Goal: Answer question/provide support: Share knowledge or assist other users

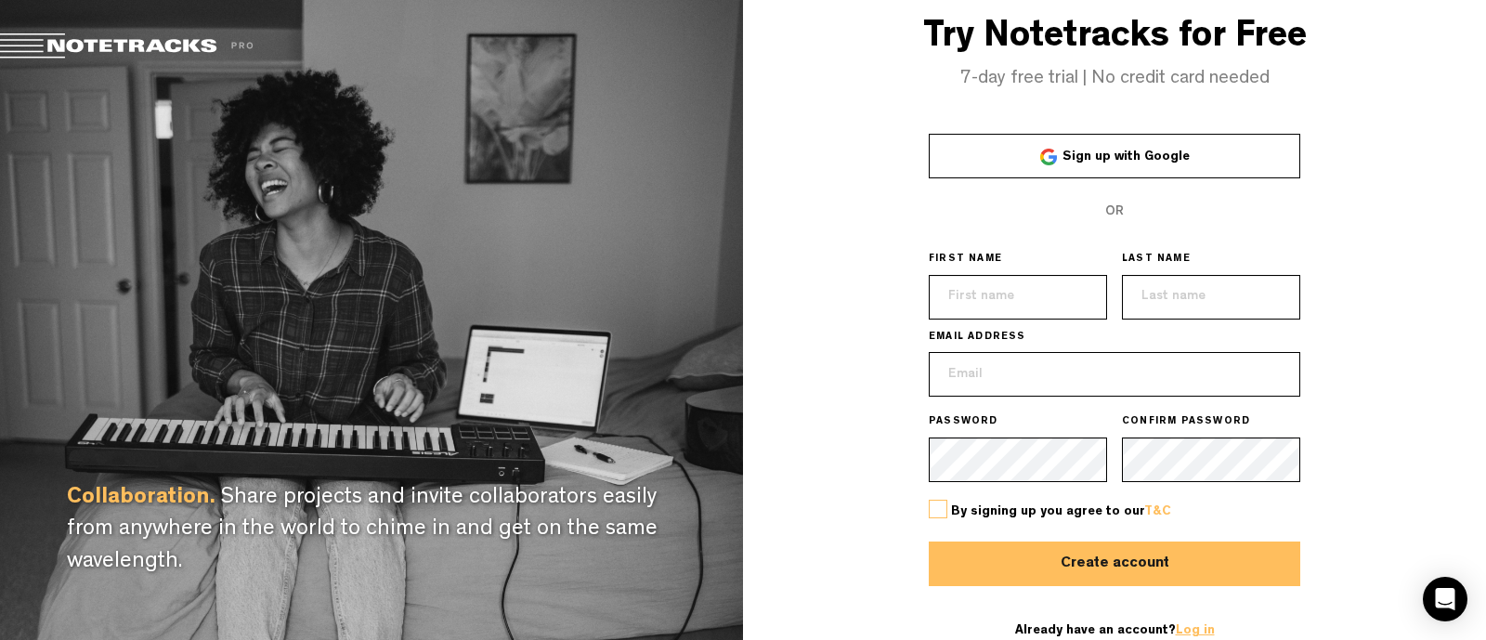
type input "[EMAIL_ADDRESS][DOMAIN_NAME]"
click at [1186, 629] on link "Log in" at bounding box center [1195, 630] width 39 height 13
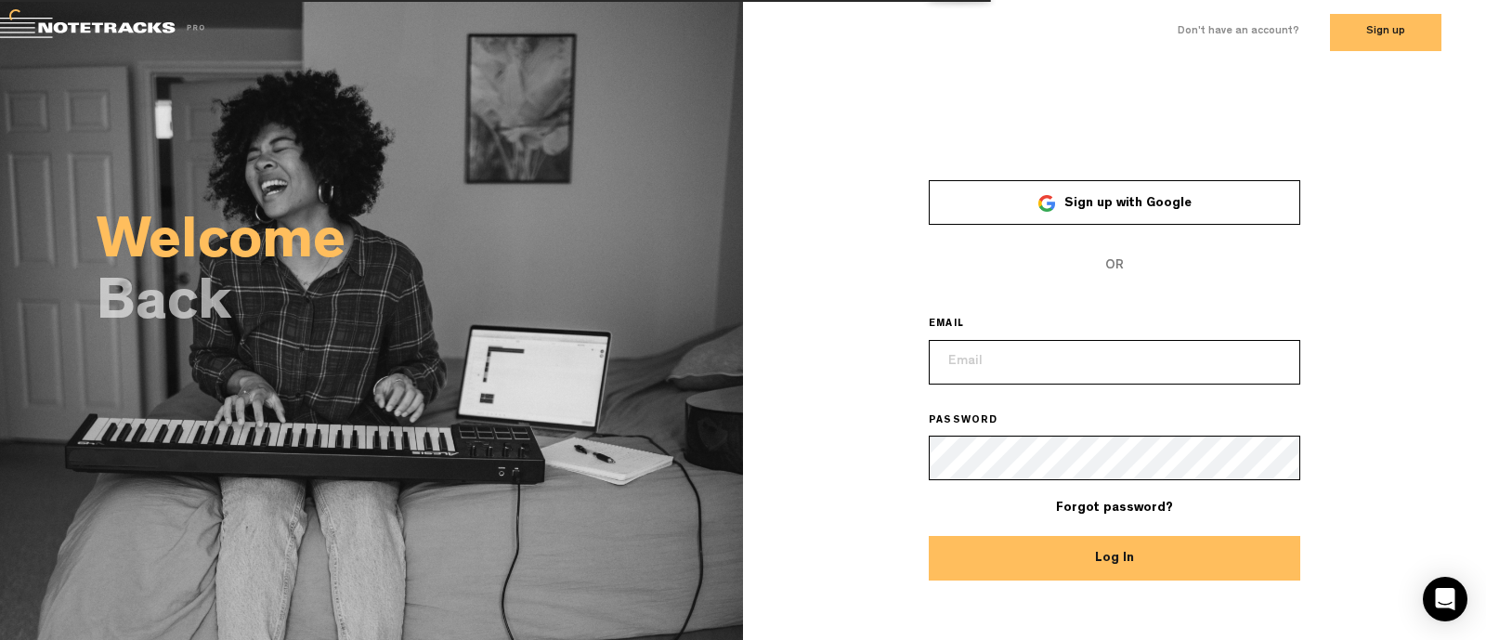
type input "[EMAIL_ADDRESS][DOMAIN_NAME]"
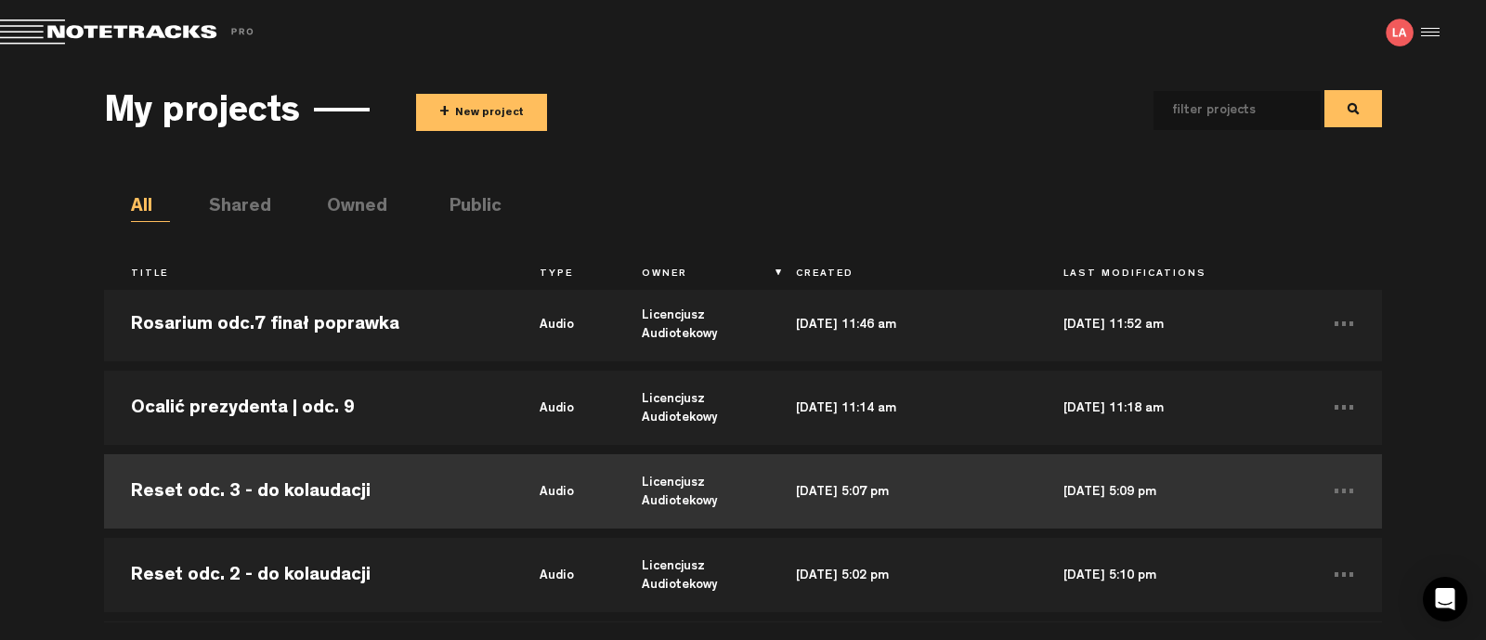
scroll to position [231, 0]
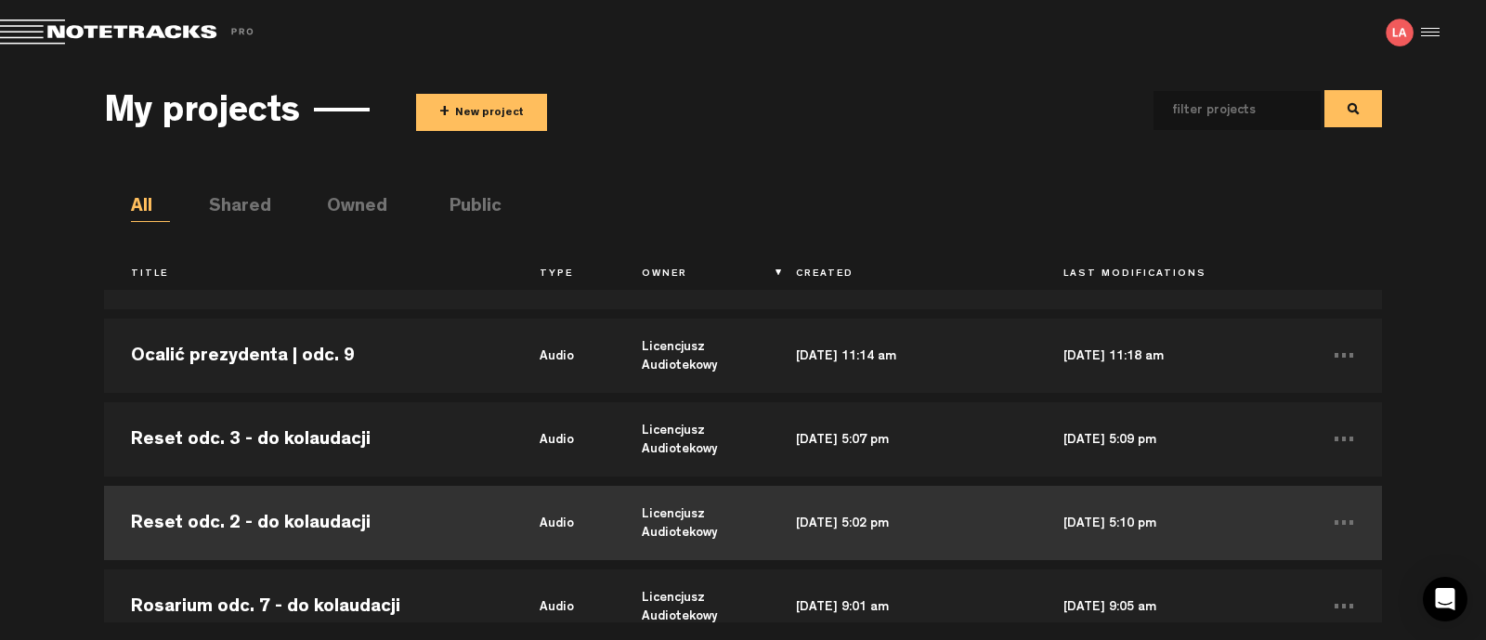
click at [330, 526] on td "Reset odc. 2 - do kolaudacji" at bounding box center [308, 523] width 409 height 84
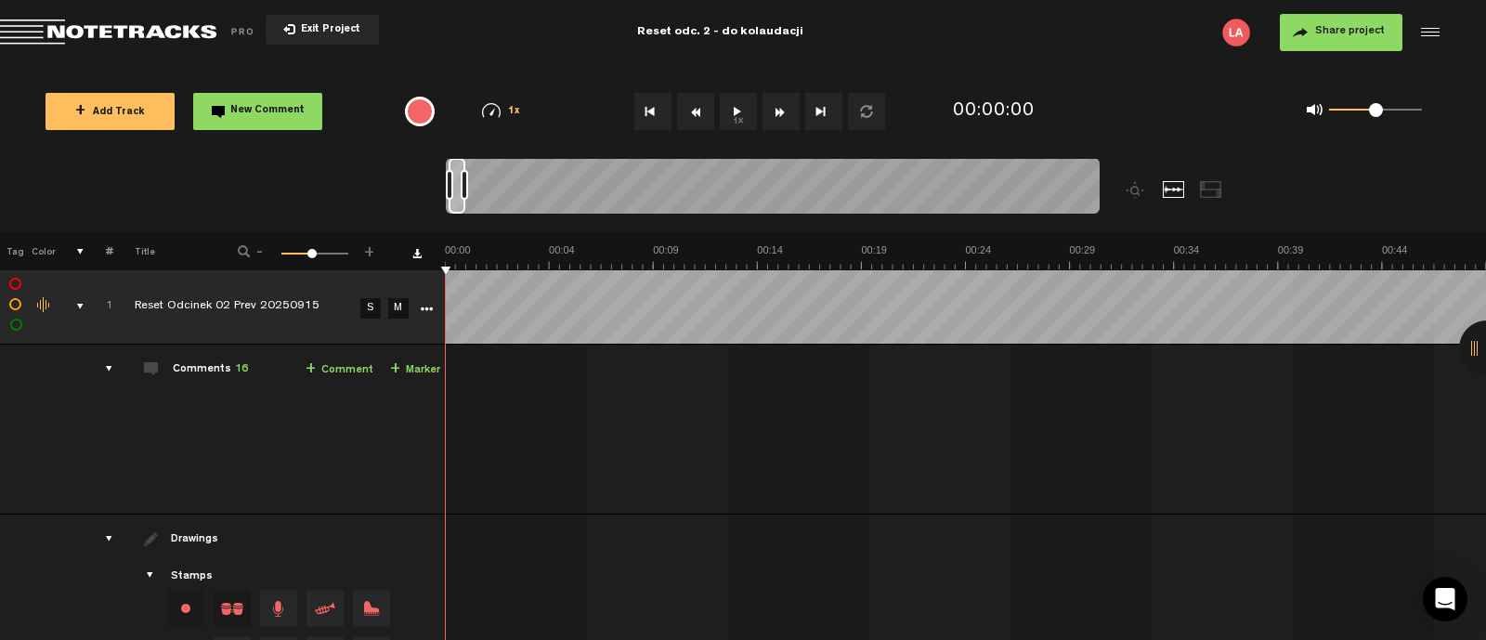
click at [108, 367] on div "comments" at bounding box center [101, 369] width 29 height 19
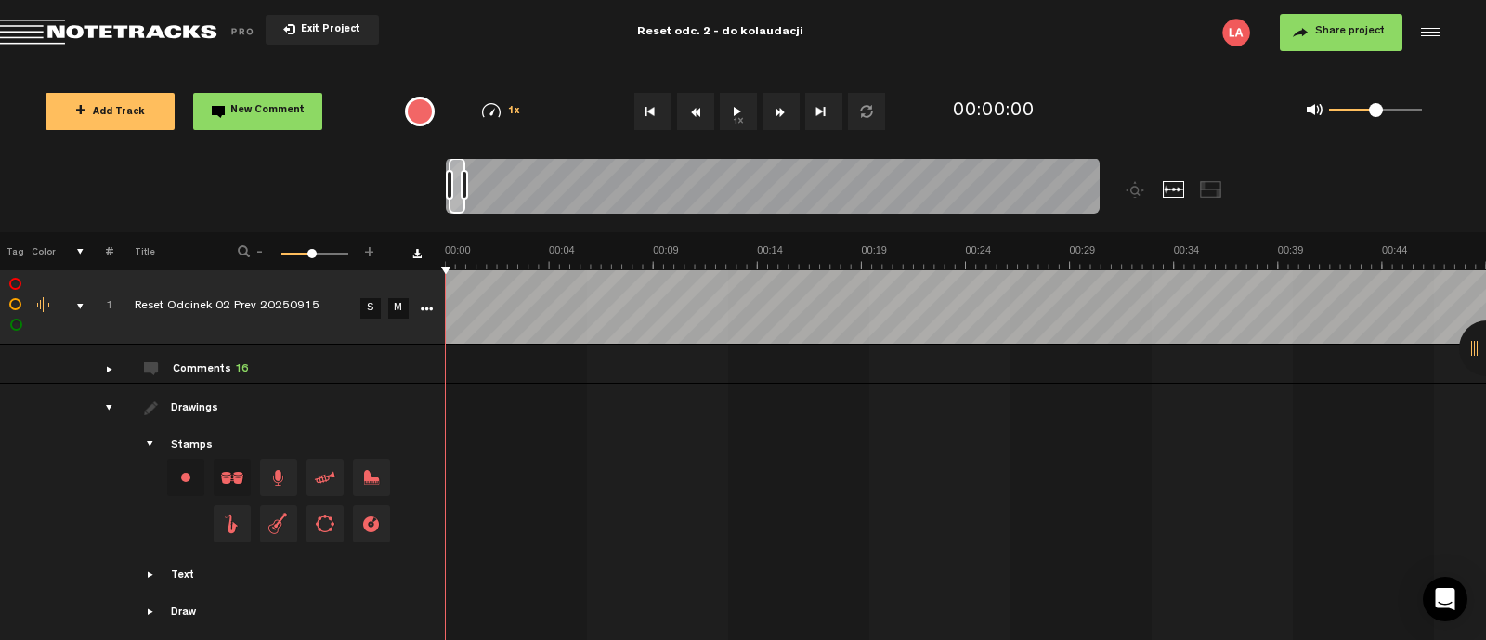
click at [204, 367] on div "Comments 16" at bounding box center [210, 370] width 75 height 16
click at [107, 371] on div "comments" at bounding box center [101, 369] width 29 height 19
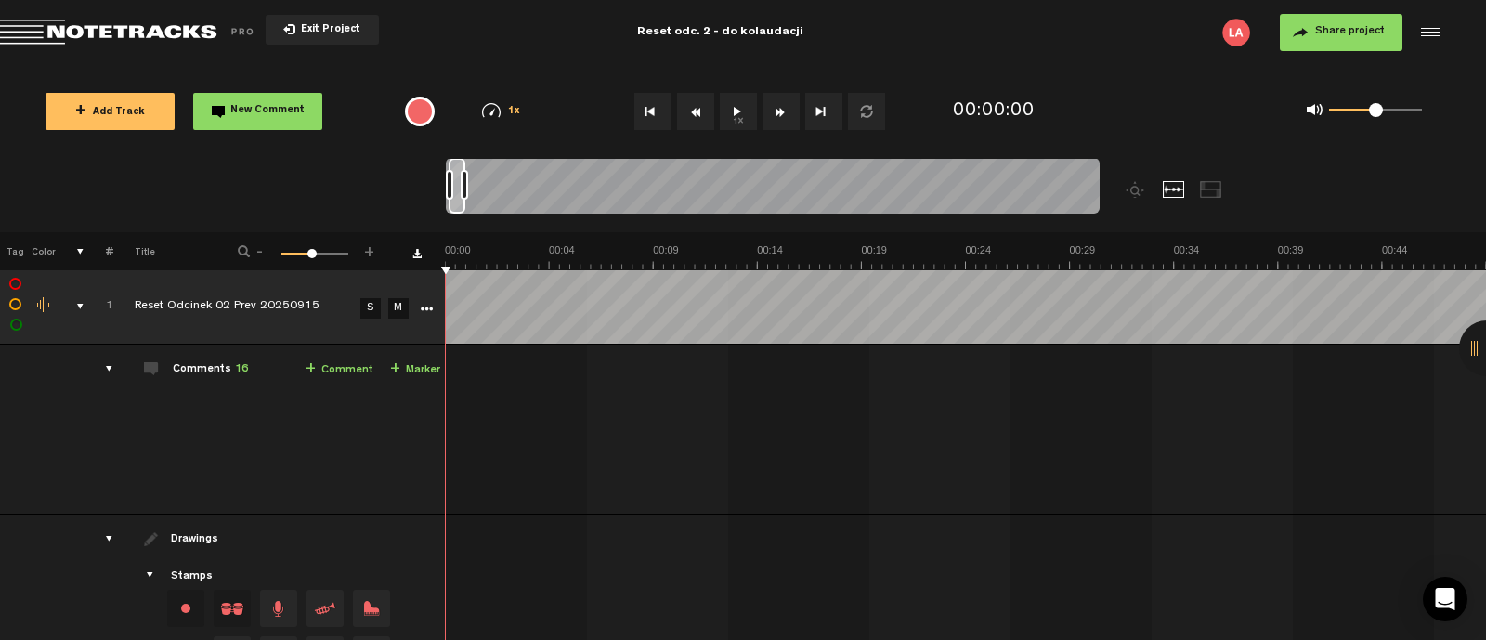
click at [107, 371] on div "comments" at bounding box center [101, 369] width 29 height 19
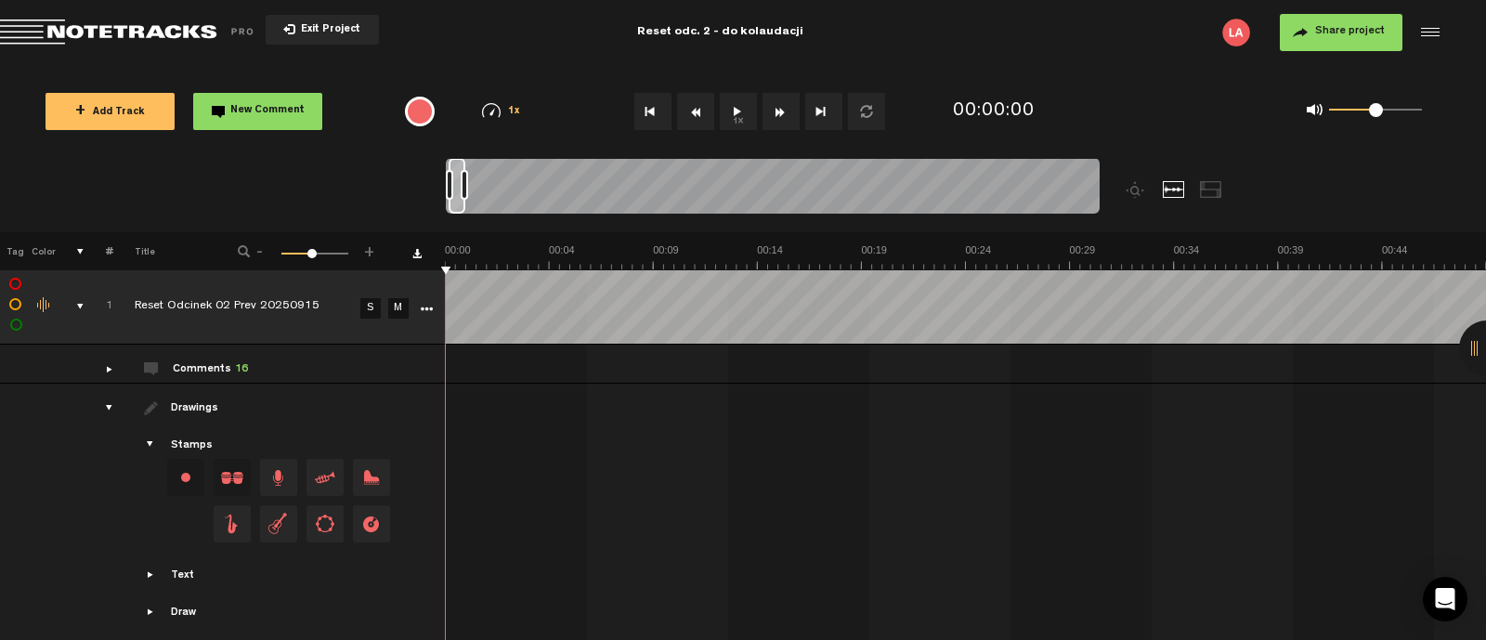
click at [1477, 347] on div at bounding box center [1487, 349] width 56 height 56
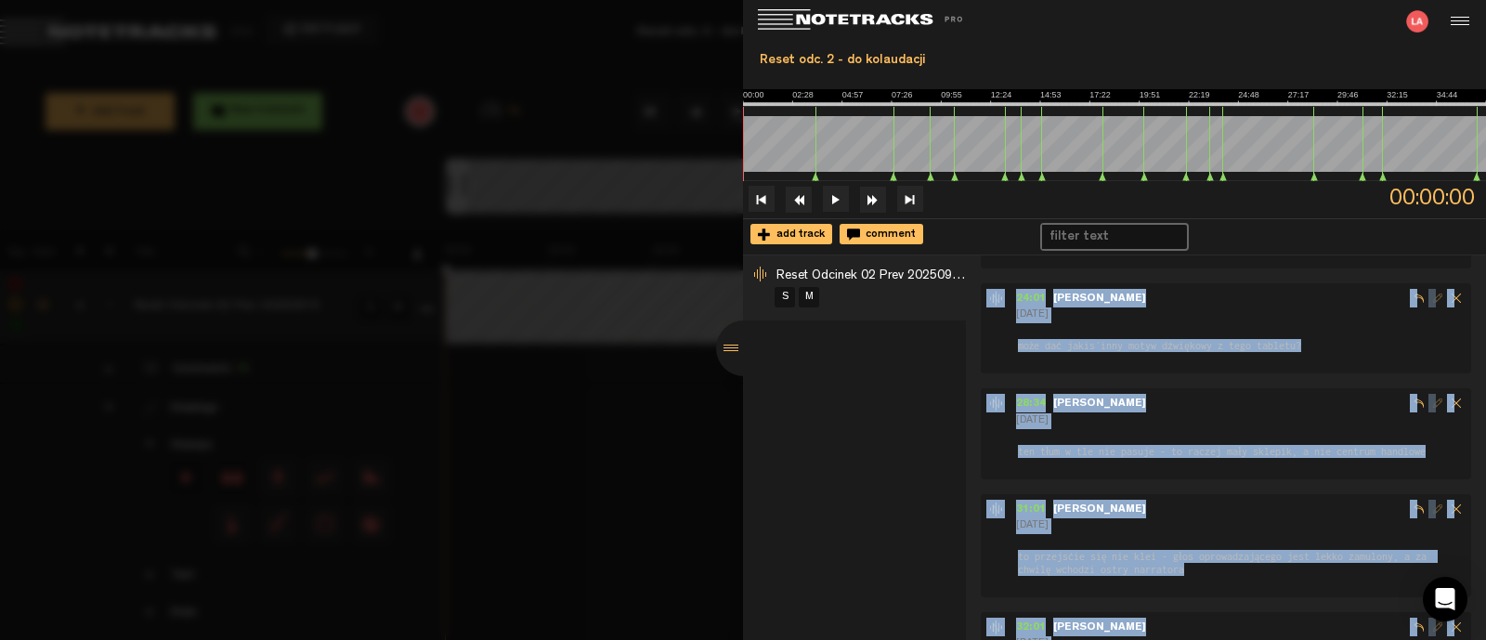
scroll to position [1352, 0]
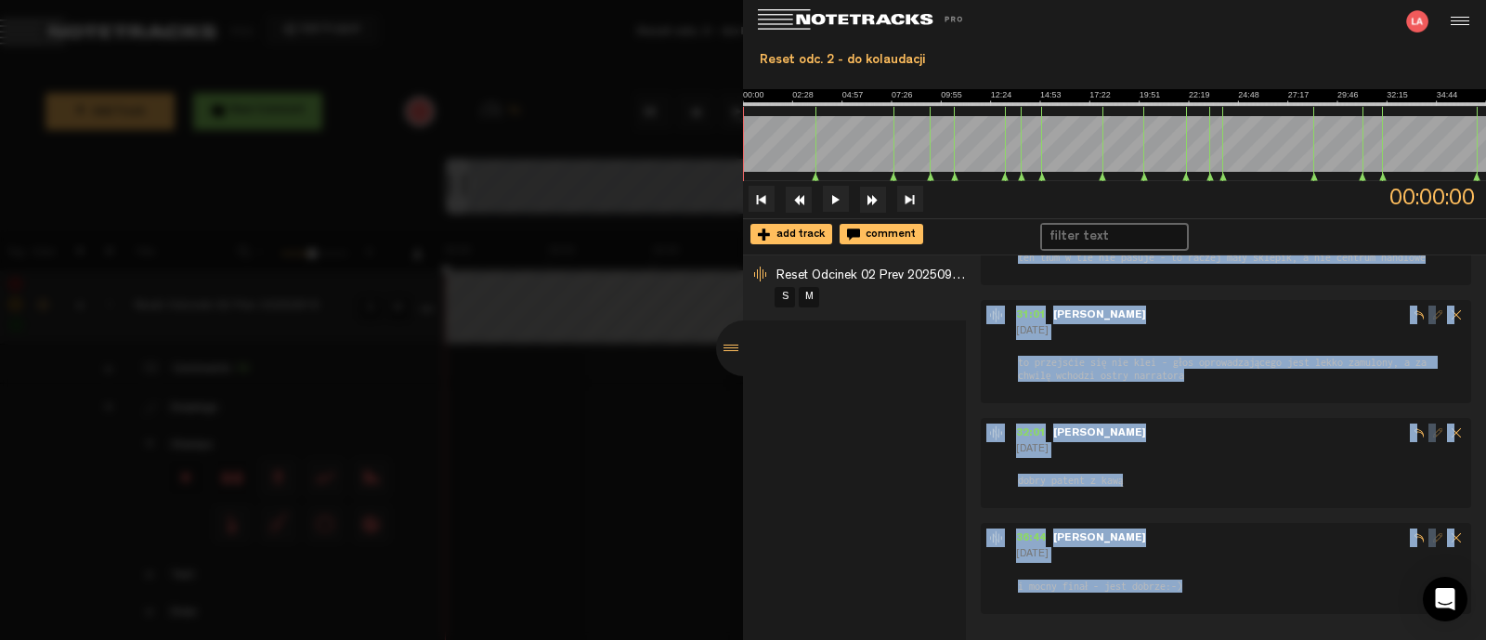
drag, startPoint x: 1011, startPoint y: 276, endPoint x: 1223, endPoint y: 568, distance: 360.5
copy div "43:69 - Lorem 6 ipsu dol sitam consec adipis eli seddoe t 7597:-) i utlabo etdo…"
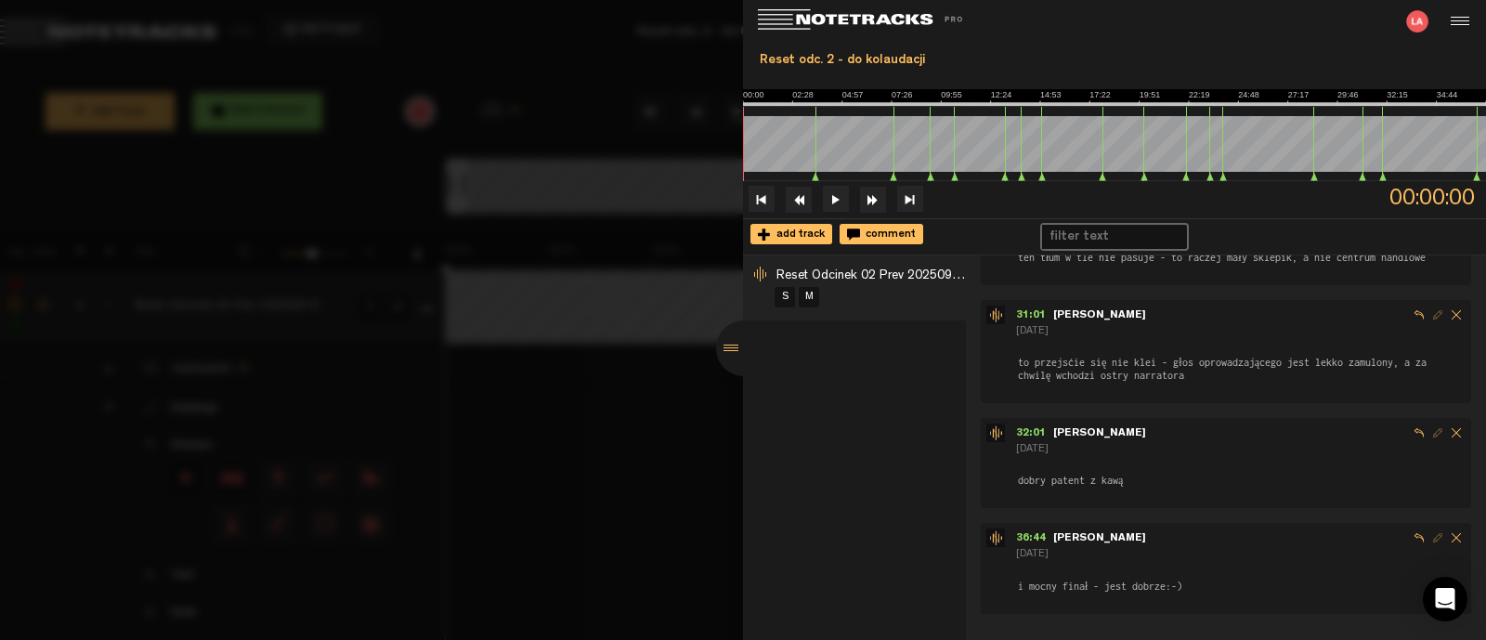
click at [719, 336] on div at bounding box center [744, 349] width 56 height 56
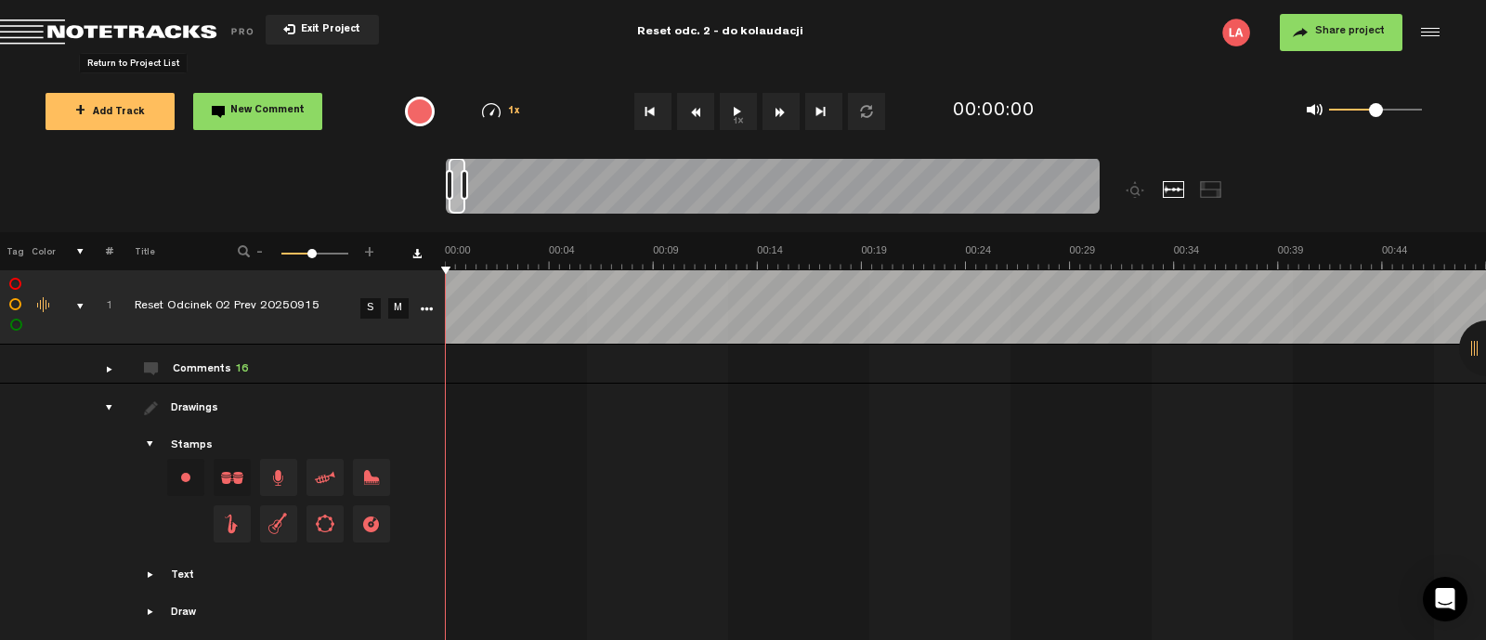
click at [89, 29] on span "Return to Project List" at bounding box center [130, 33] width 260 height 26
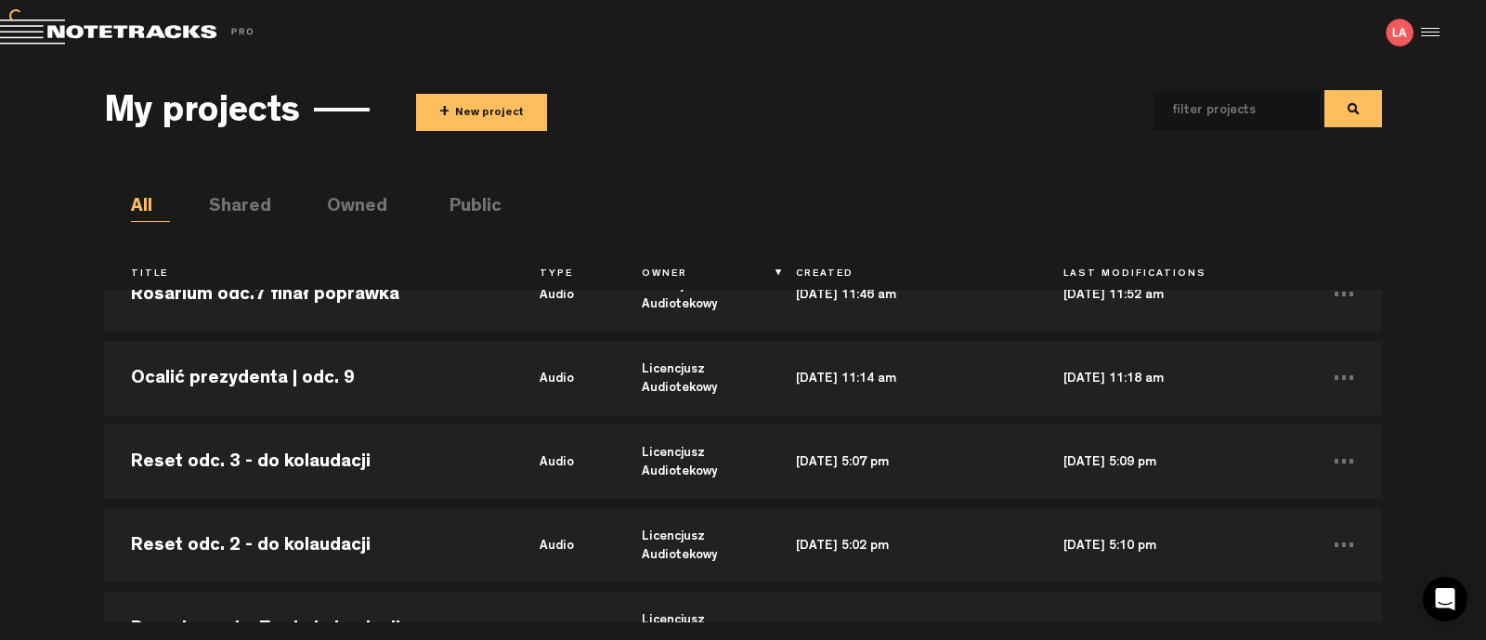
scroll to position [231, 0]
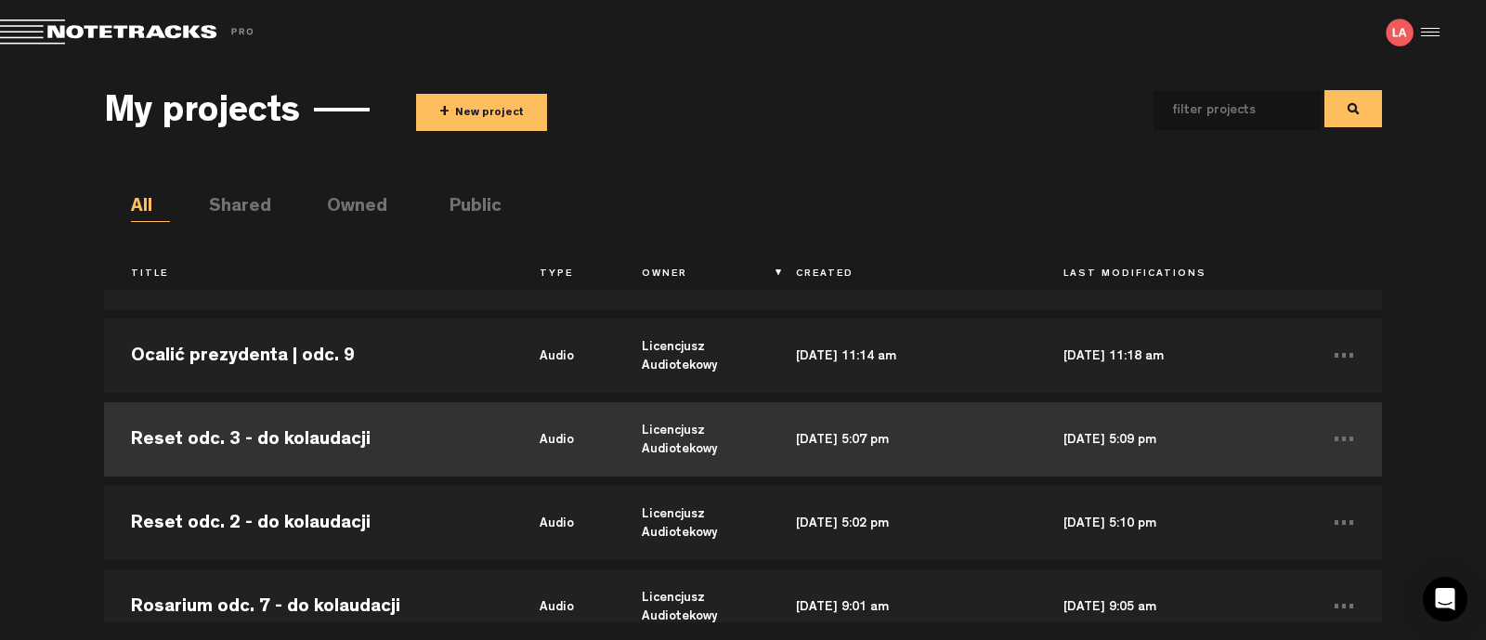
click at [287, 445] on td "Reset odc. 3 - do kolaudacji" at bounding box center [308, 440] width 409 height 84
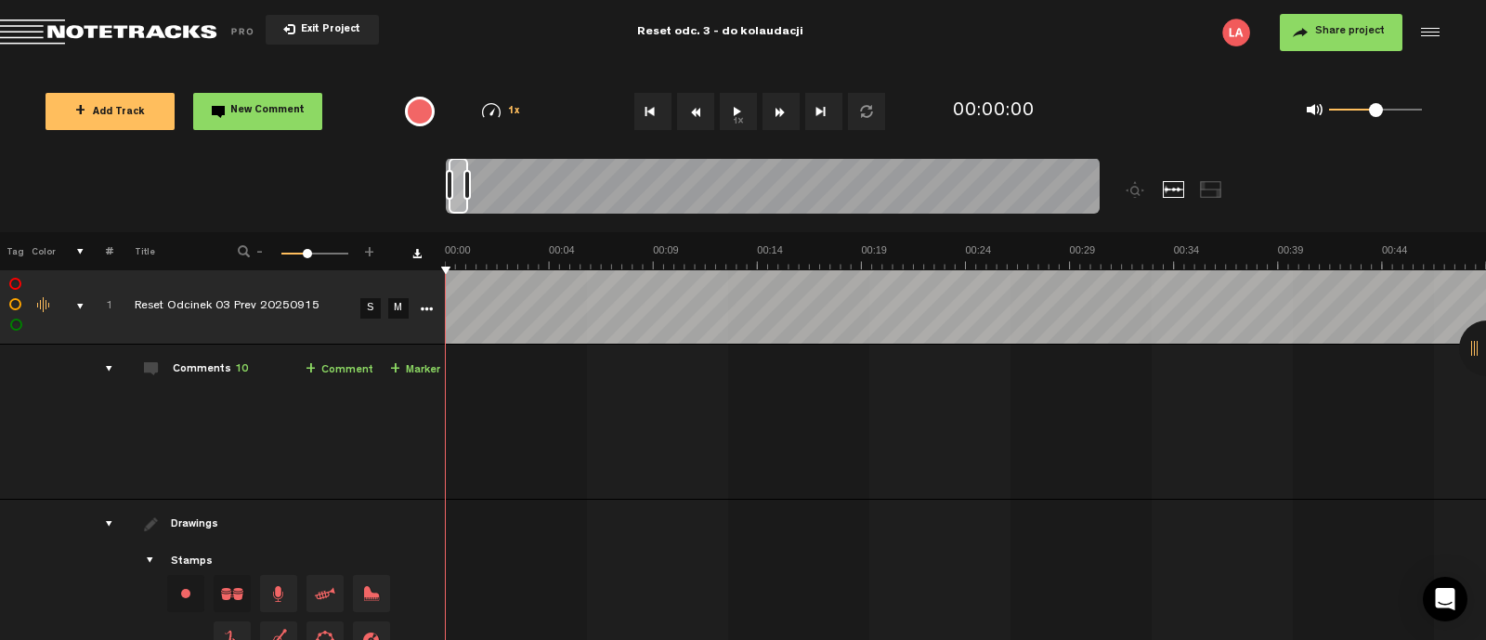
click at [107, 369] on div "comments" at bounding box center [101, 369] width 29 height 19
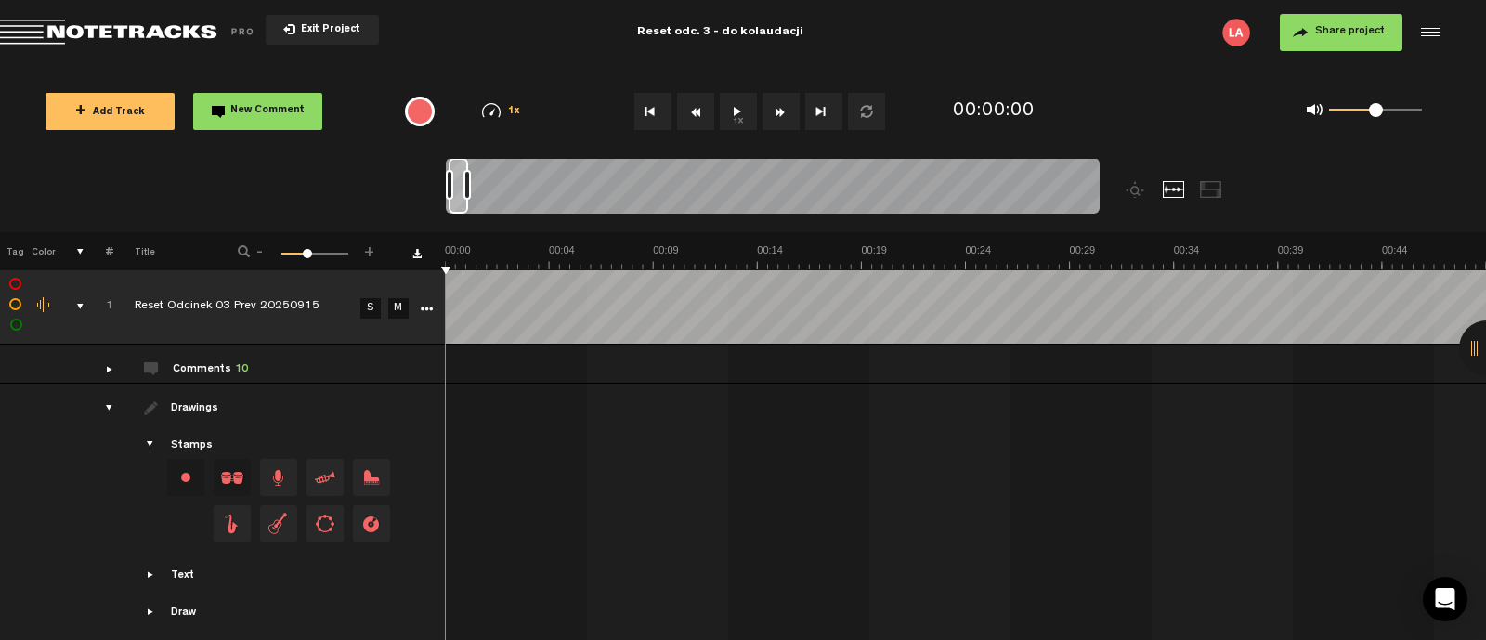
click at [1482, 341] on div at bounding box center [1487, 349] width 56 height 56
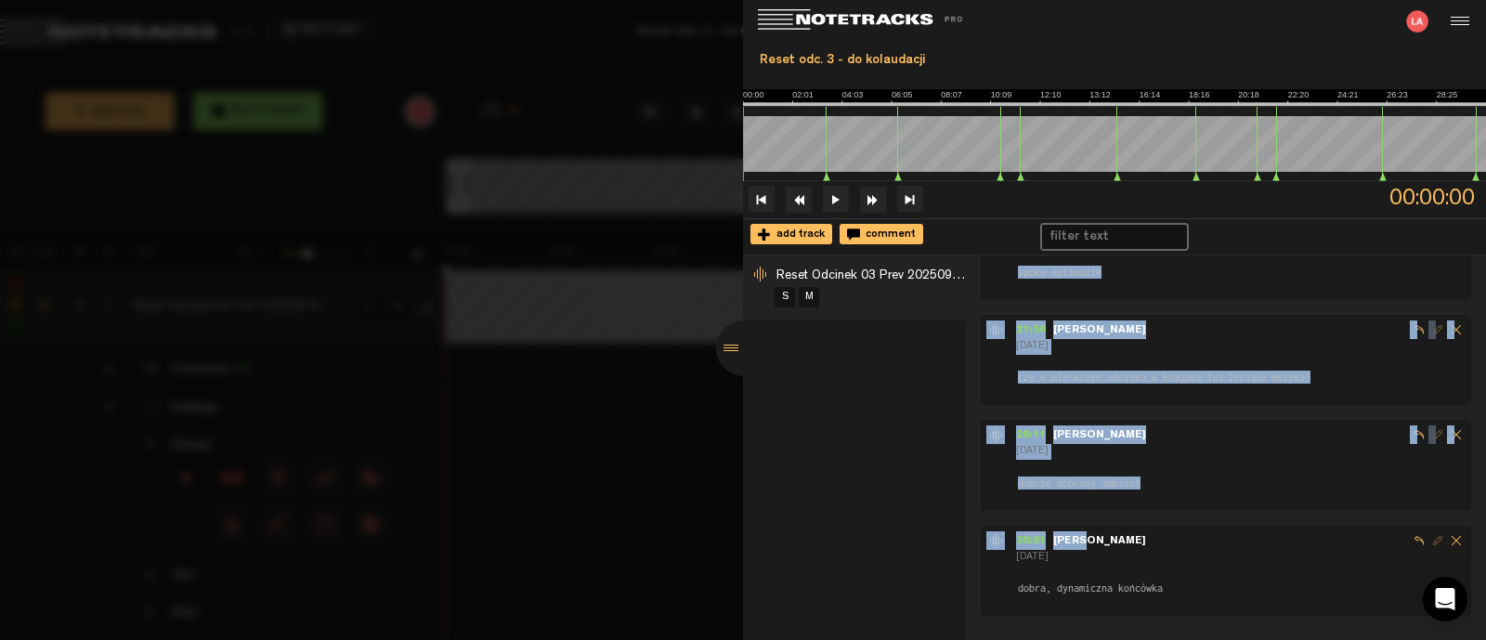
scroll to position [696, 0]
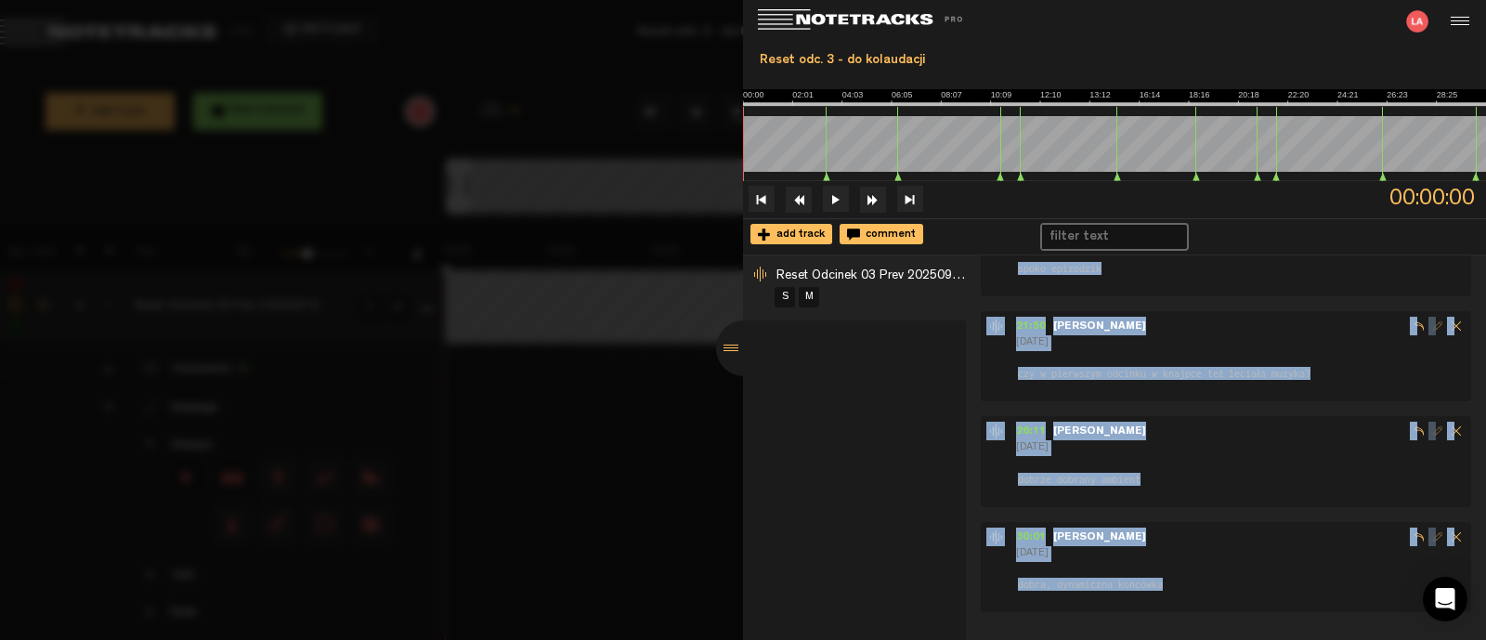
drag, startPoint x: 1024, startPoint y: 290, endPoint x: 1250, endPoint y: 606, distance: 388.8
click at [1250, 606] on div "03:23 - [PERSON_NAME] [DATE] sprawnie zrobione 06:19 - [PERSON_NAME] [DATE] dob…" at bounding box center [1233, 94] width 505 height 1038
copy div "03:23 - [PERSON_NAME] [DATE] sprawnie zrobione 06:19 - [PERSON_NAME] [DATE] dob…"
